Goal: Check status: Check status

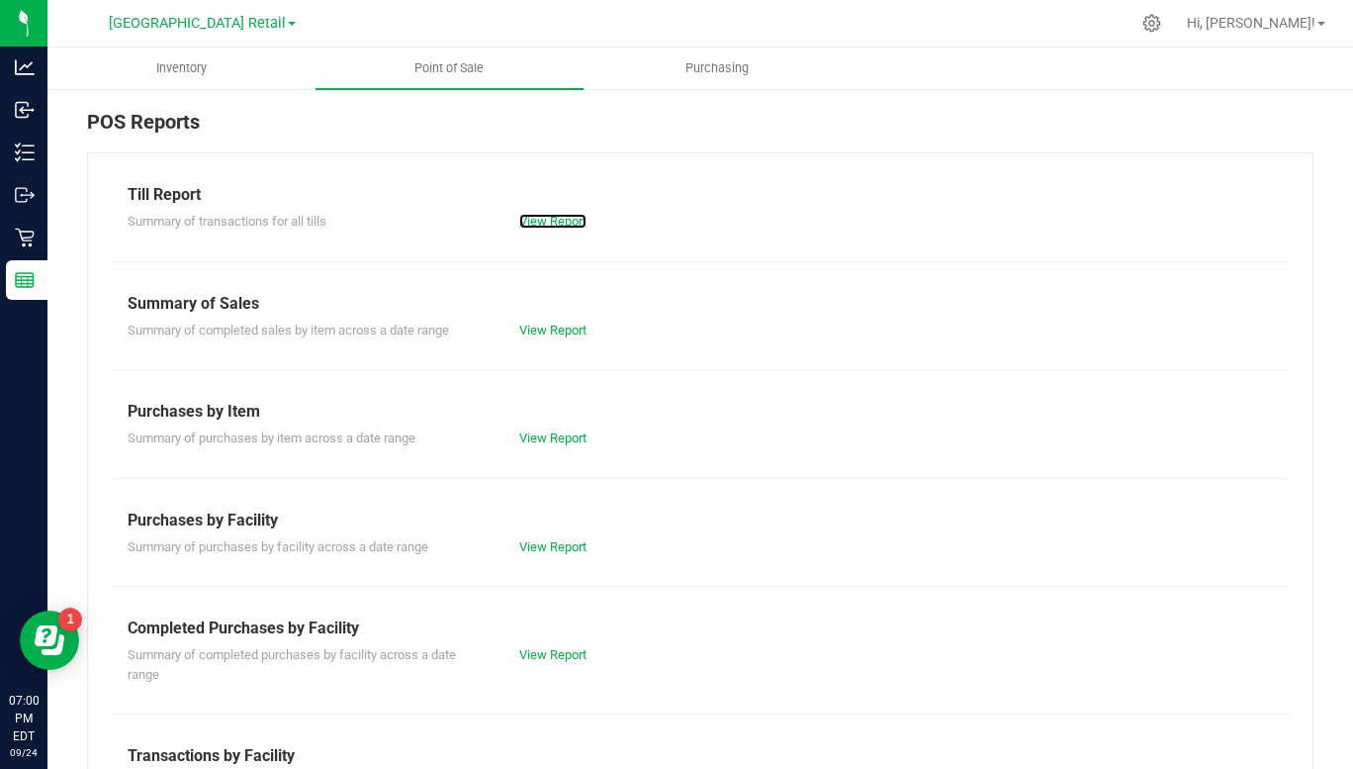
click at [546, 226] on link "View Report" at bounding box center [552, 221] width 67 height 15
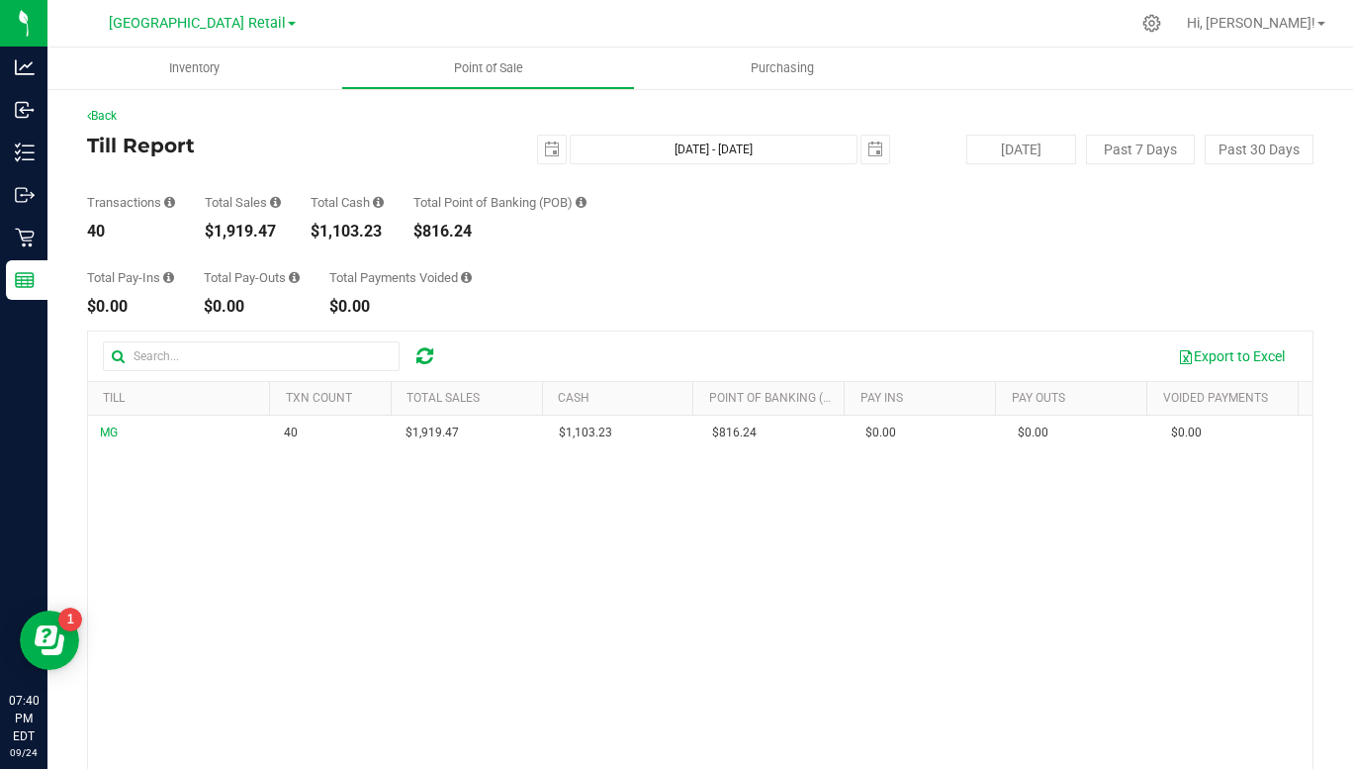
click at [549, 149] on span "select" at bounding box center [552, 149] width 16 height 16
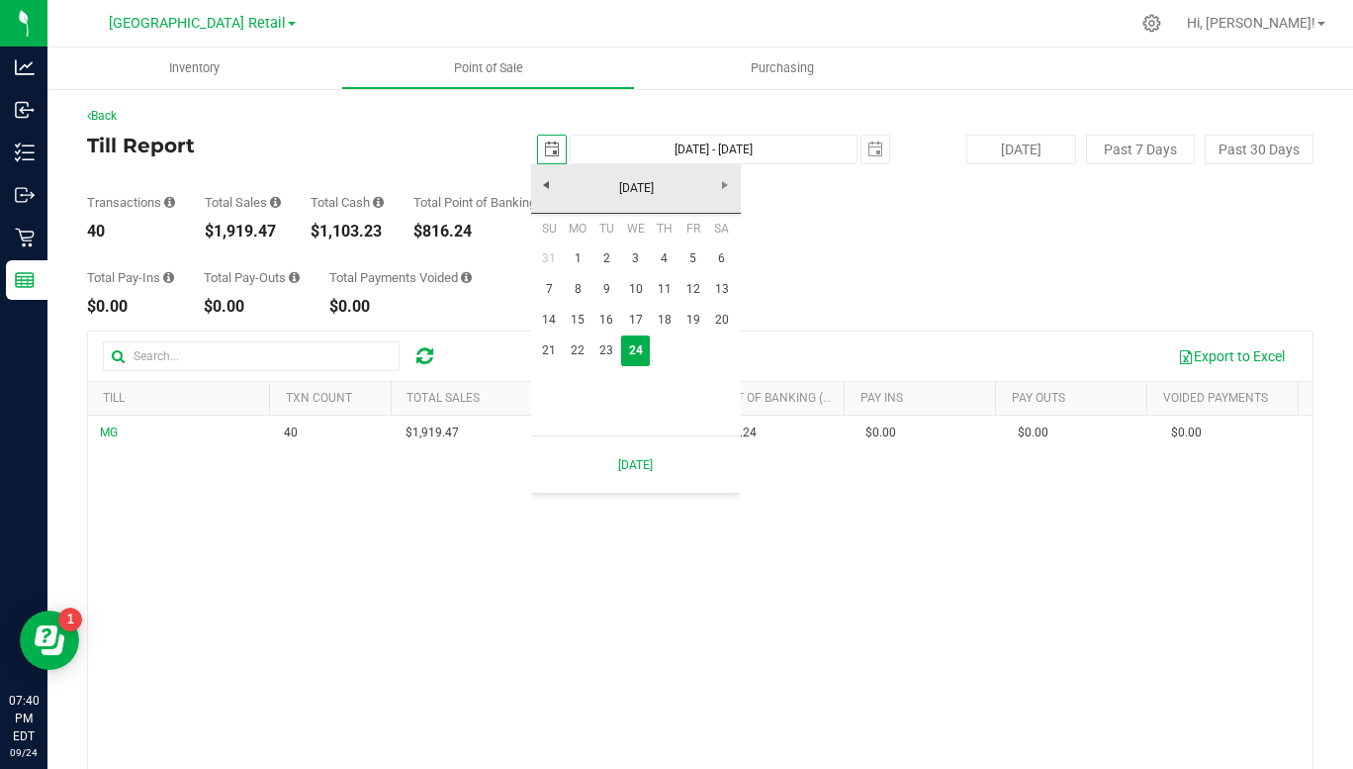
scroll to position [0, 49]
click at [553, 358] on link "21" at bounding box center [549, 350] width 29 height 31
type input "[DATE]"
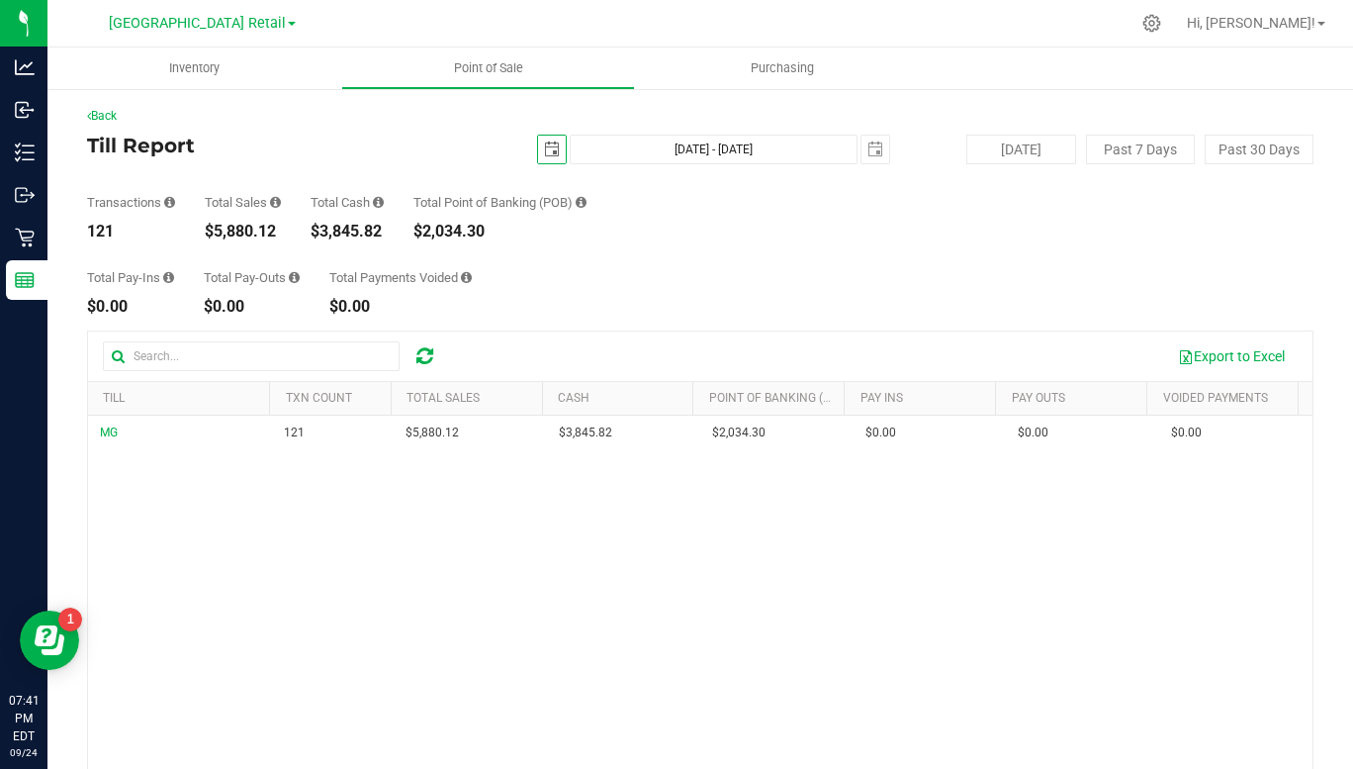
click at [544, 150] on span "select" at bounding box center [552, 149] width 16 height 16
click at [1015, 150] on button "[DATE]" at bounding box center [1020, 150] width 109 height 30
type input "[DATE] - [DATE]"
